Goal: Transaction & Acquisition: Purchase product/service

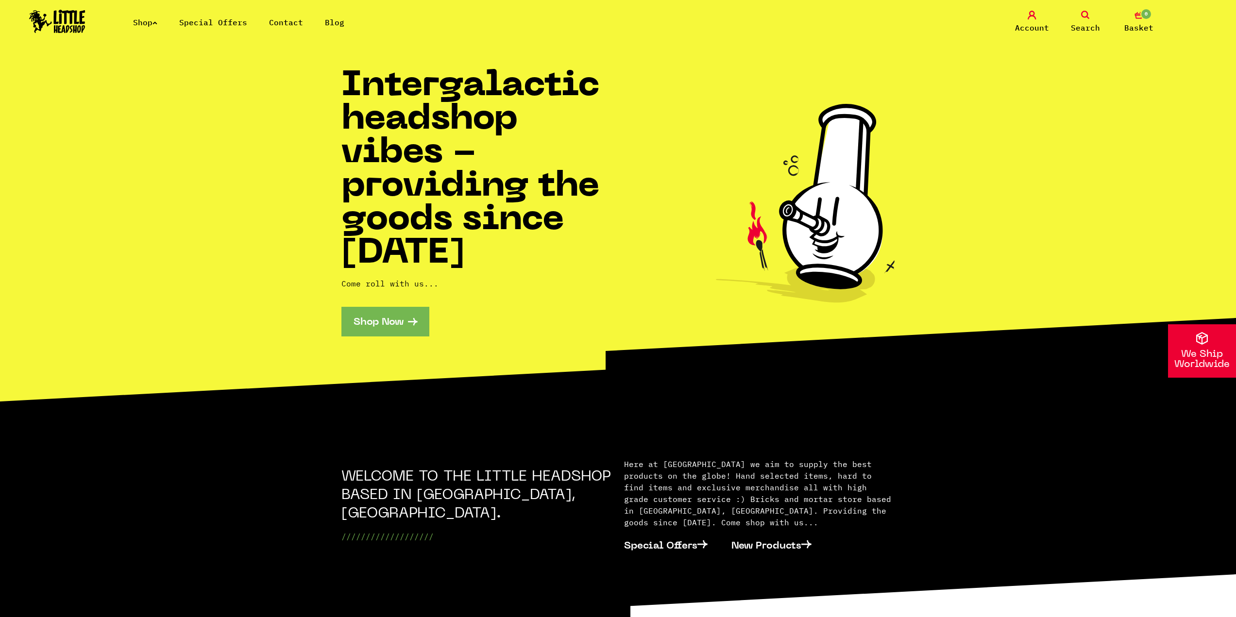
drag, startPoint x: 0, startPoint y: 0, endPoint x: 116, endPoint y: 446, distance: 460.6
click at [116, 446] on section "We Ship Worldwide WELCOME TO THE LITTLE HEADSHOP BASED IN [GEOGRAPHIC_DATA], [G…" at bounding box center [618, 533] width 1236 height 256
click at [376, 312] on link "Shop Now" at bounding box center [385, 322] width 88 height 30
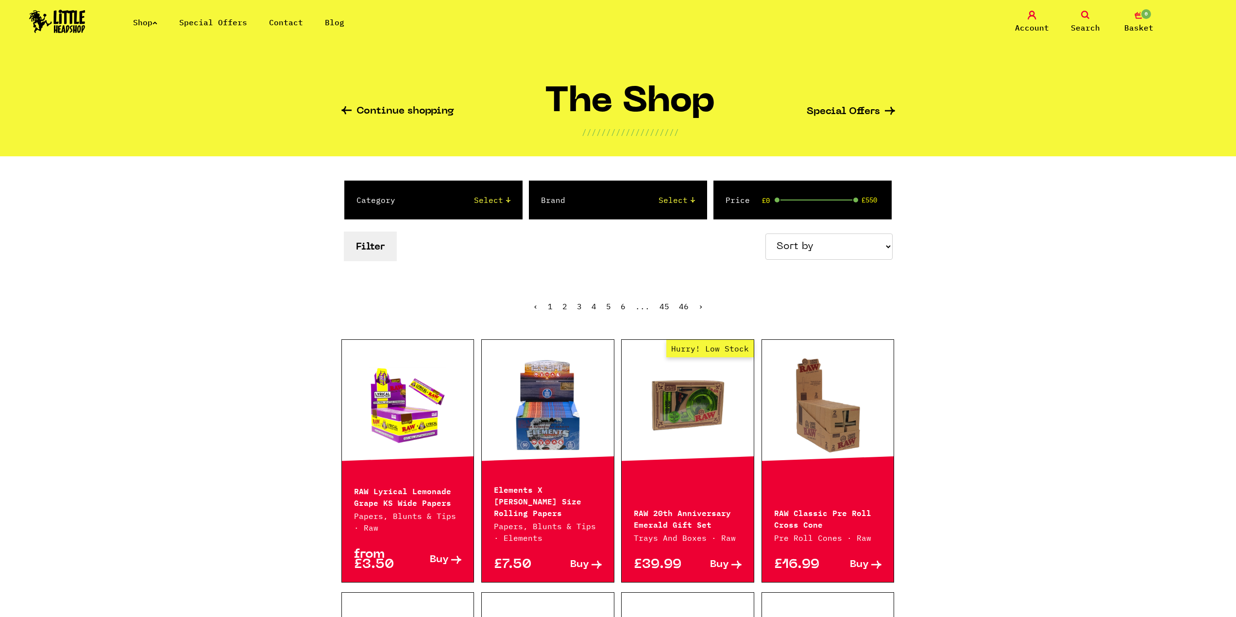
click at [418, 195] on select "Select 2 Piece 3 Piece 4 Piece 420/710 LIFE Acrylic Bongs Ashtrays Backwoods Ba…" at bounding box center [463, 200] width 96 height 12
select select "37"
click at [415, 194] on select "Select 2 Piece 3 Piece 4 Piece 420/710 LIFE Acrylic Bongs Ashtrays Backwoods Ba…" at bounding box center [463, 200] width 96 height 12
drag, startPoint x: 316, startPoint y: 172, endPoint x: 301, endPoint y: 180, distance: 16.9
